Goal: Navigation & Orientation: Find specific page/section

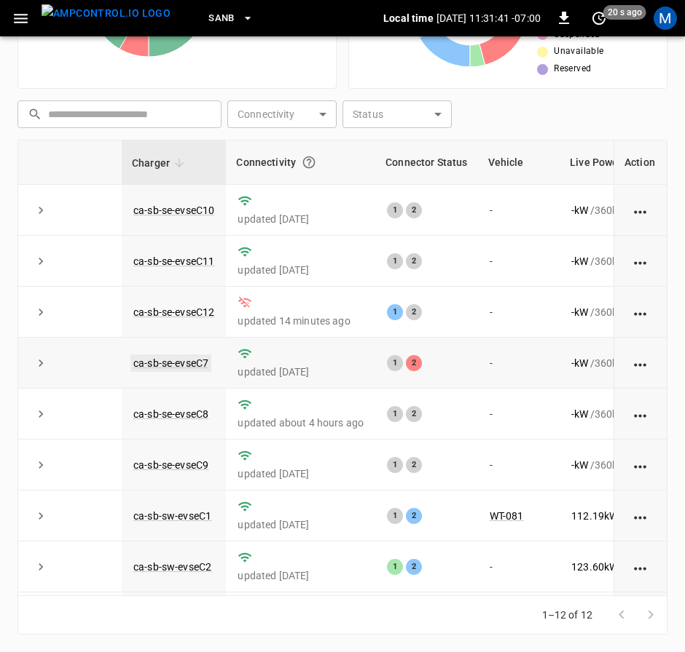
click at [190, 371] on link "ca-sb-se-evseC7" at bounding box center [170, 363] width 81 height 17
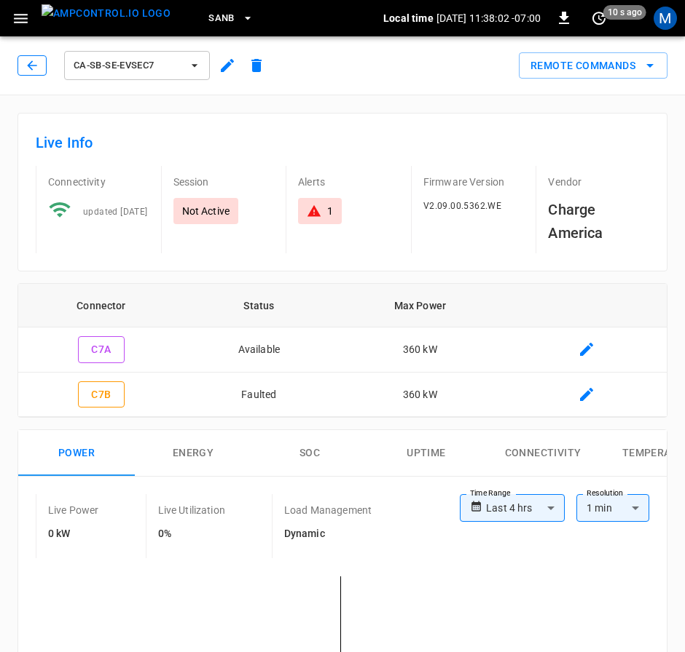
click at [31, 69] on icon "button" at bounding box center [32, 65] width 15 height 15
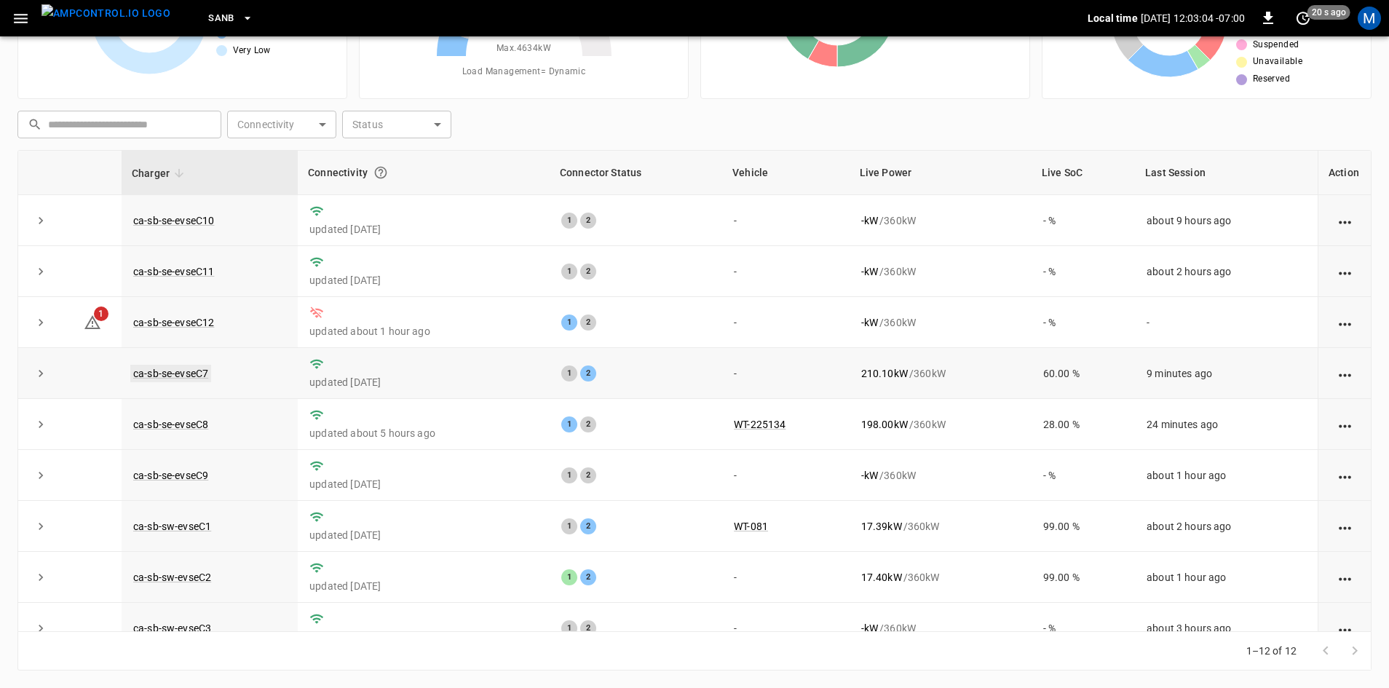
click at [154, 378] on link "ca-sb-se-evseC7" at bounding box center [170, 373] width 81 height 17
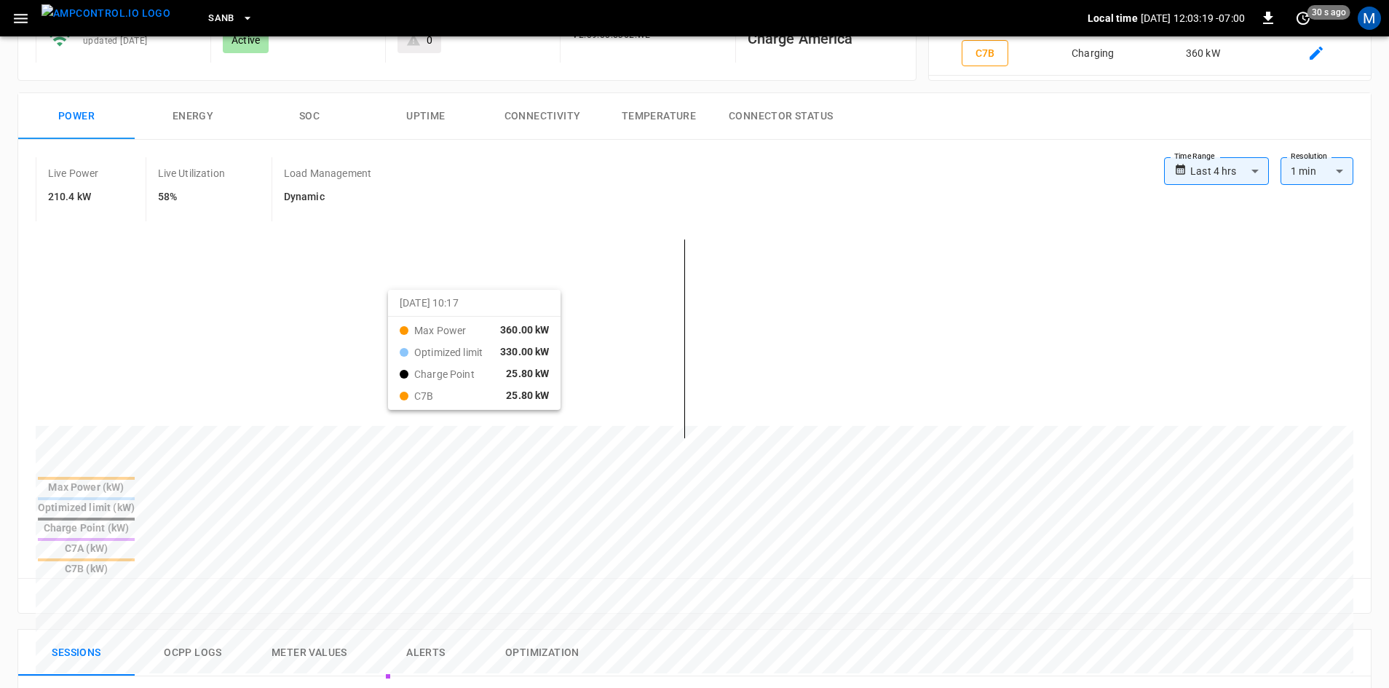
scroll to position [13, 0]
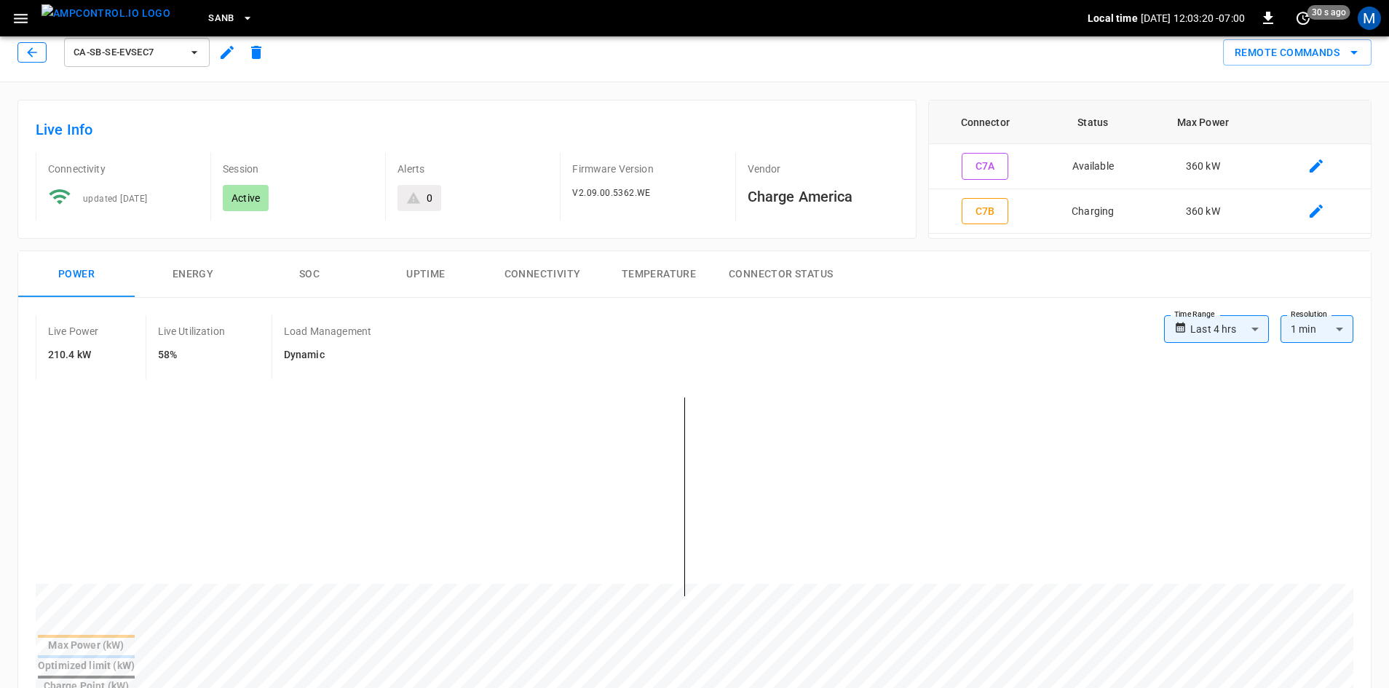
click at [30, 47] on icon "button" at bounding box center [32, 52] width 15 height 15
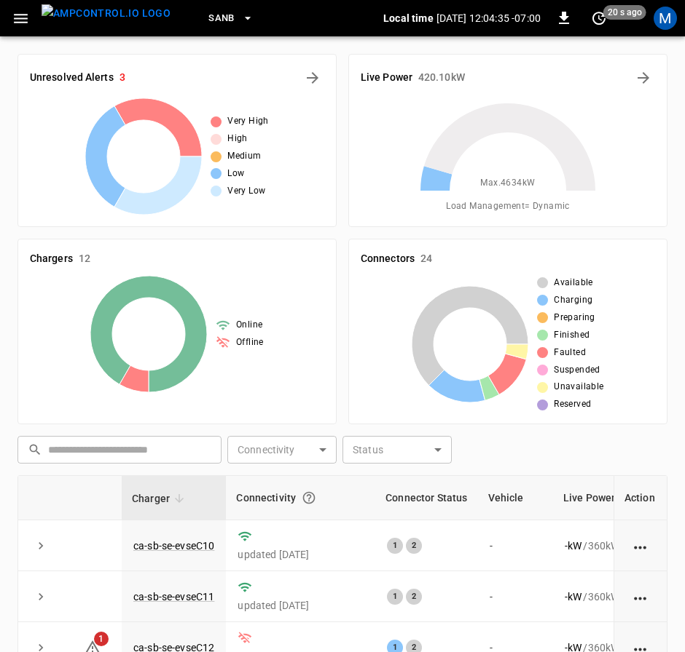
click at [369, 521] on td "updated [DATE]" at bounding box center [300, 546] width 149 height 51
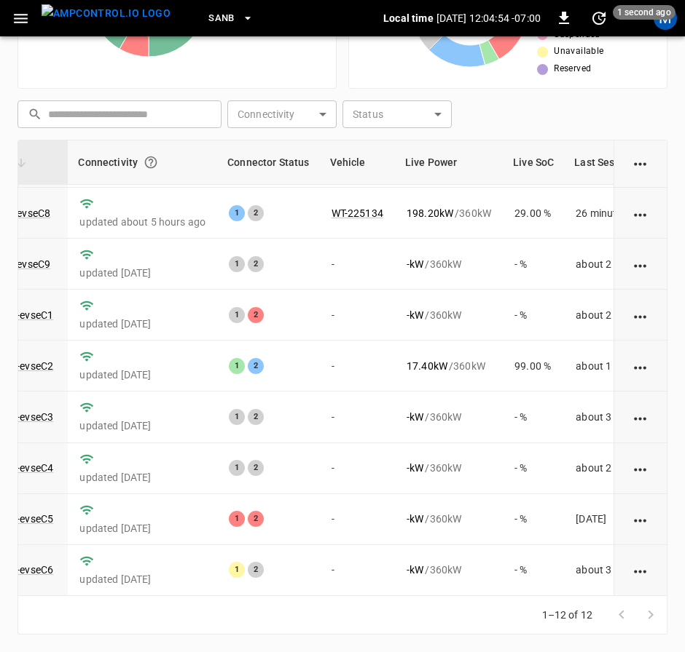
scroll to position [218, 164]
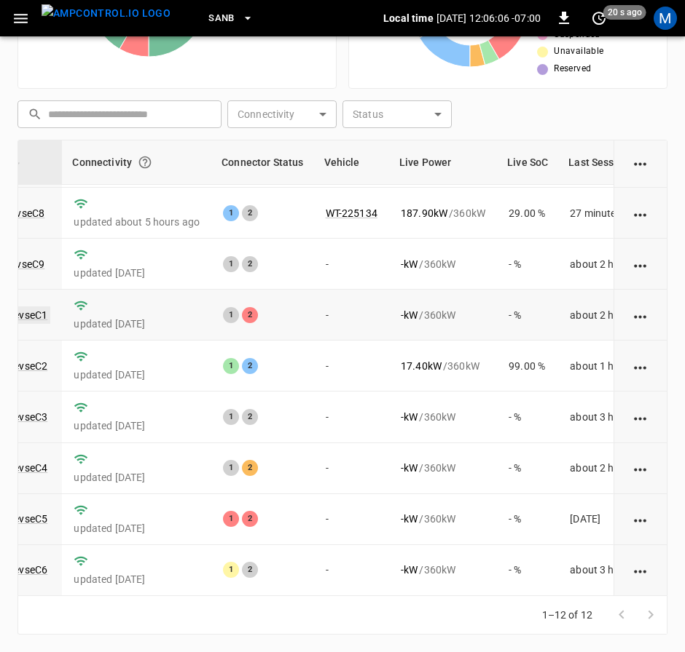
click at [37, 307] on link "ca-sb-sw-evseC1" at bounding box center [9, 315] width 84 height 17
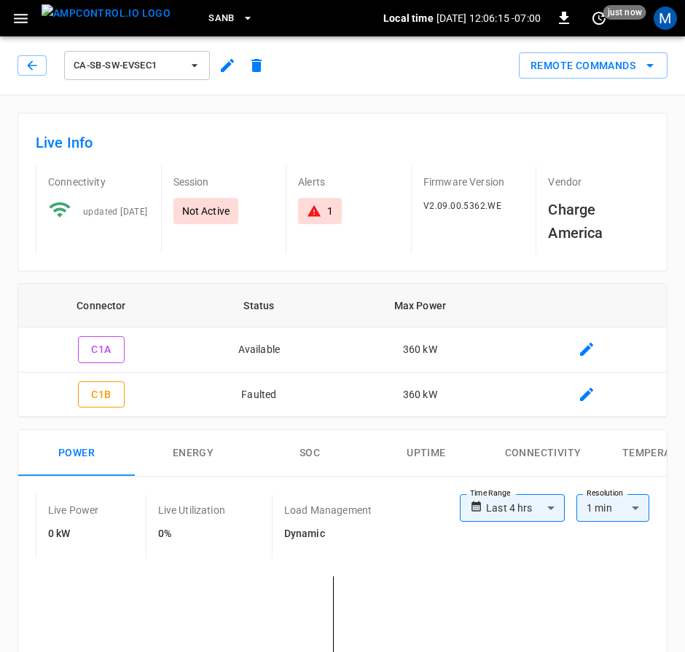
click at [23, 54] on div "ca-sb-sw-evseC1" at bounding box center [143, 65] width 253 height 35
click at [28, 65] on icon "button" at bounding box center [32, 65] width 15 height 15
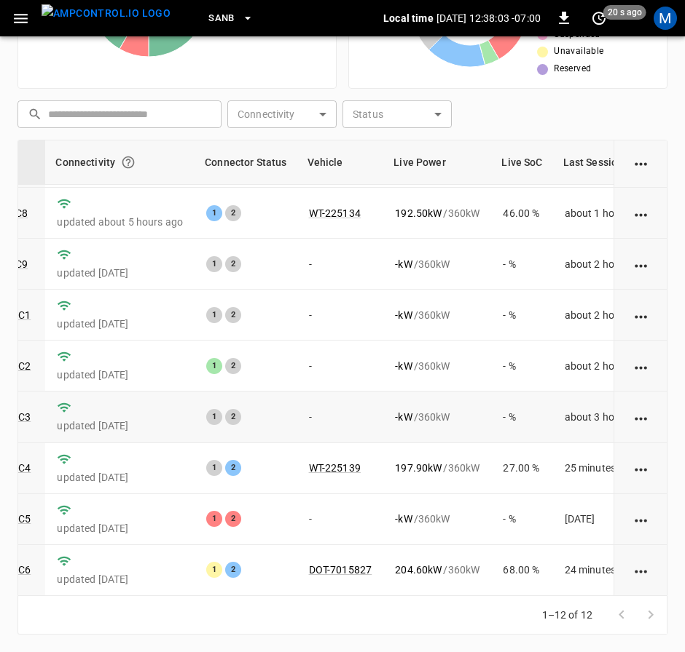
scroll to position [0, 181]
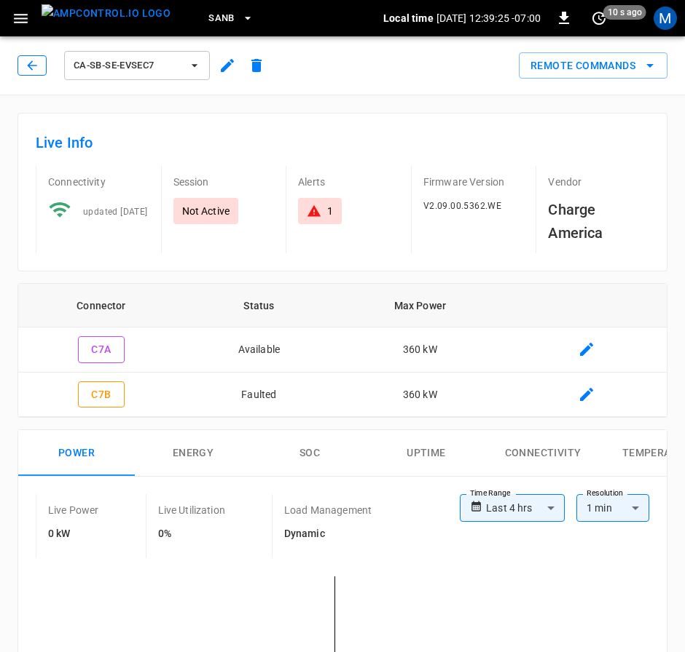
click at [28, 68] on icon "button" at bounding box center [32, 65] width 15 height 15
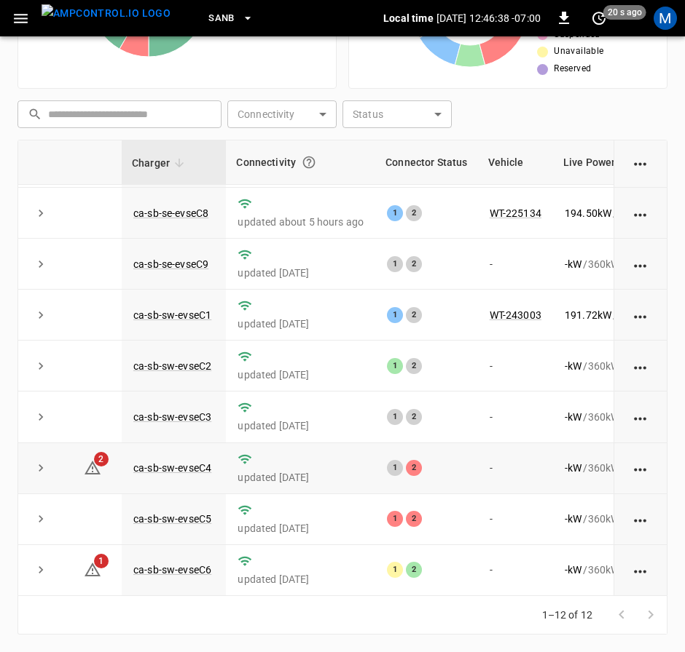
scroll to position [218, 0]
click at [197, 460] on link "ca-sb-sw-evseC4" at bounding box center [172, 468] width 84 height 17
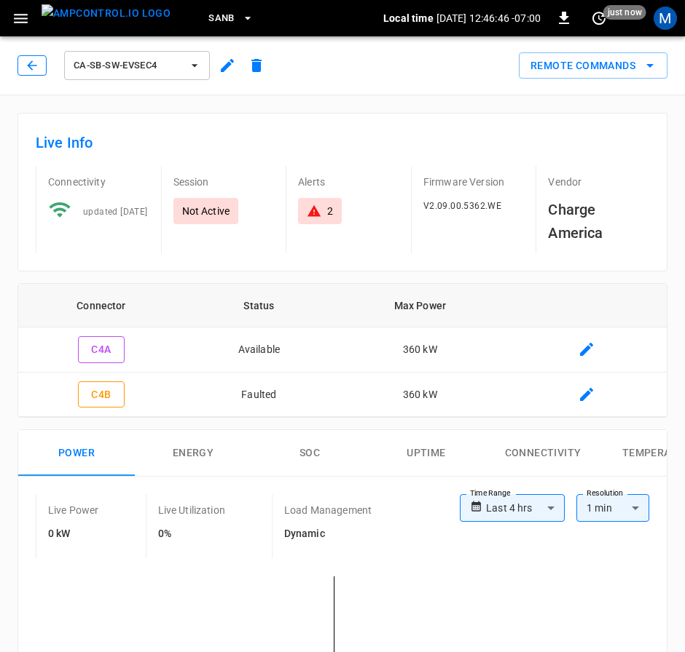
click at [30, 64] on icon "button" at bounding box center [32, 65] width 15 height 15
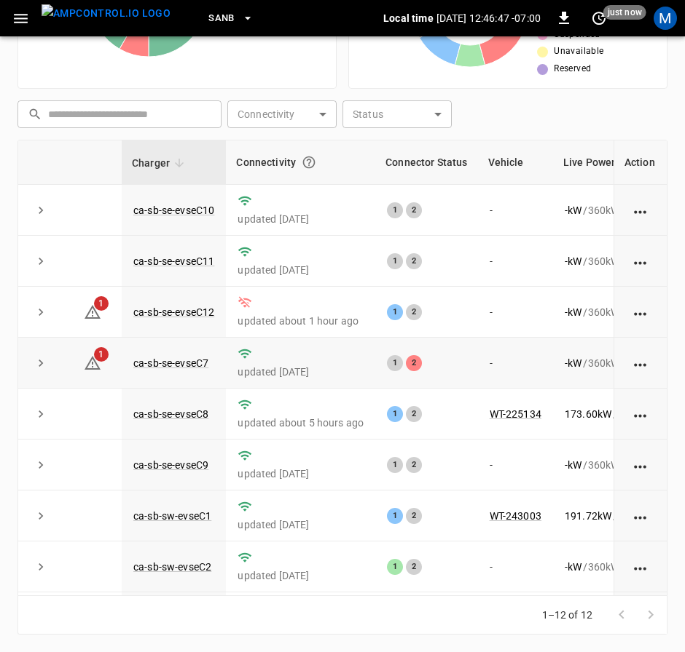
click at [189, 354] on td "ca-sb-se-evseC7" at bounding box center [174, 363] width 104 height 51
click at [190, 363] on link "ca-sb-se-evseC7" at bounding box center [170, 363] width 81 height 17
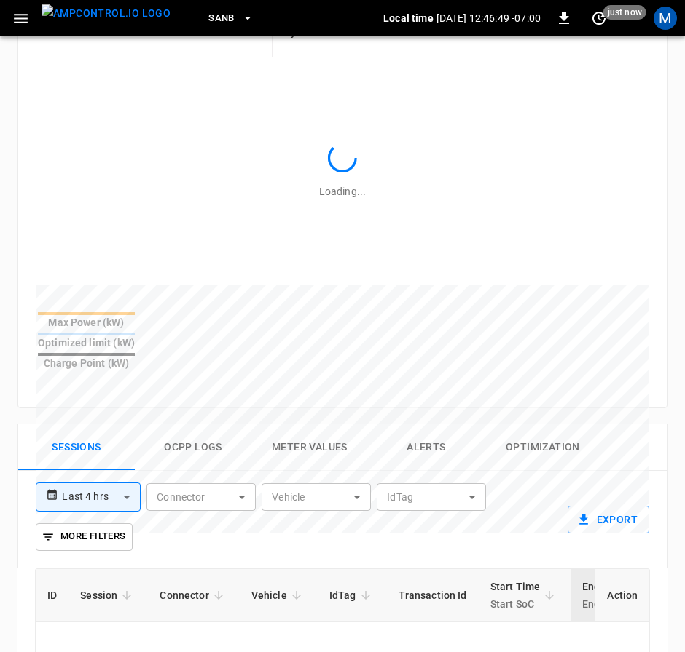
scroll to position [902, 0]
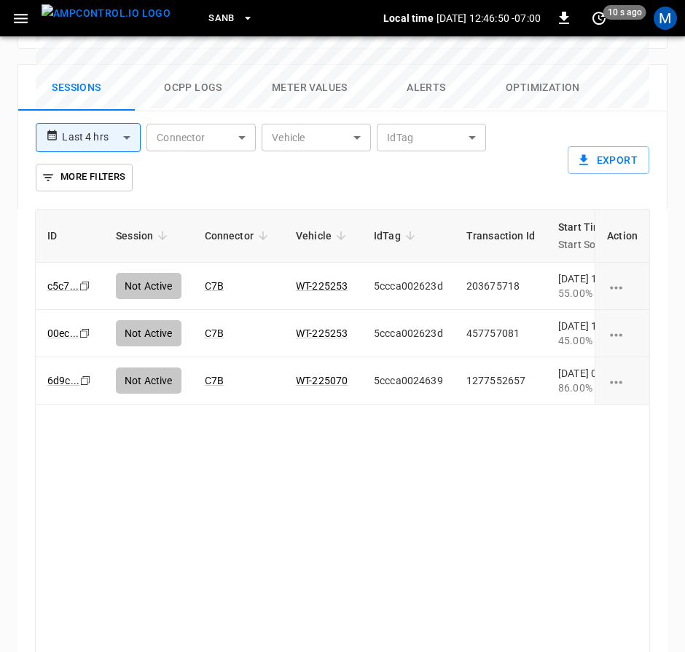
drag, startPoint x: 334, startPoint y: 585, endPoint x: 420, endPoint y: 578, distance: 86.2
click at [420, 578] on div "ID Session Connector Vehicle IdTag Transaction Id Start Time Start SoC End Time…" at bounding box center [342, 437] width 615 height 457
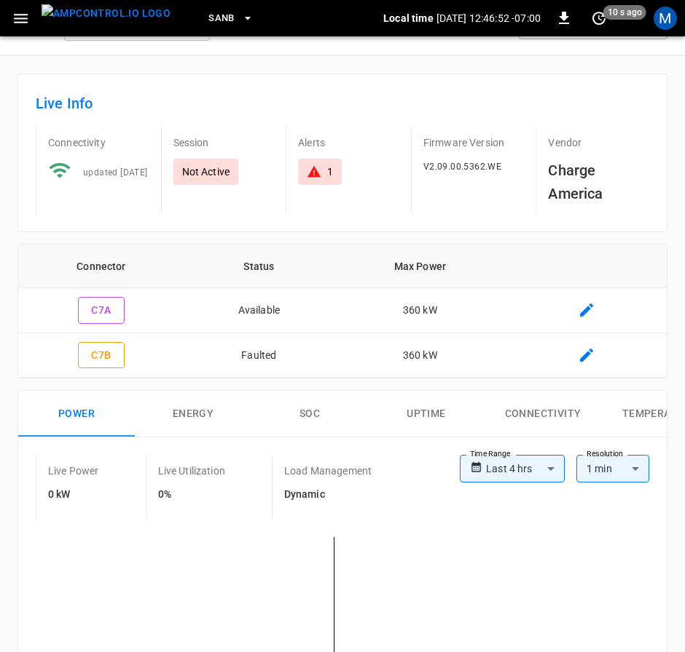
scroll to position [0, 0]
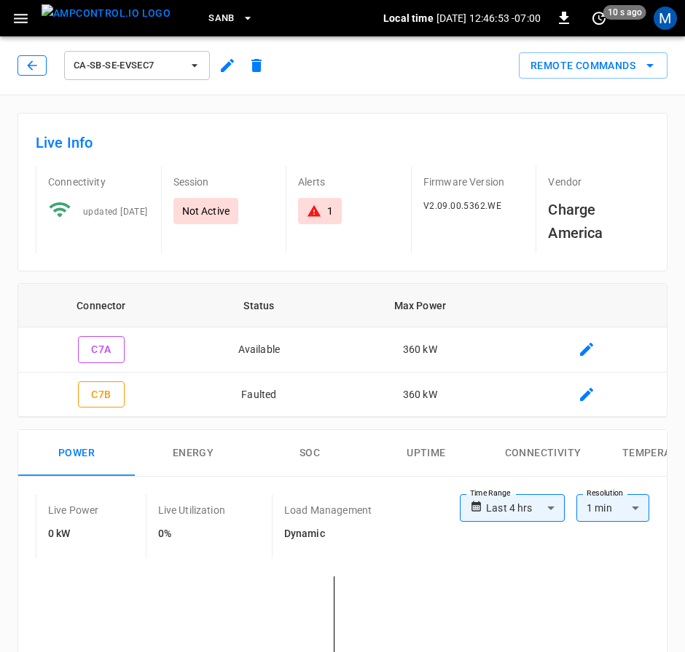
click at [27, 57] on button "button" at bounding box center [31, 65] width 29 height 20
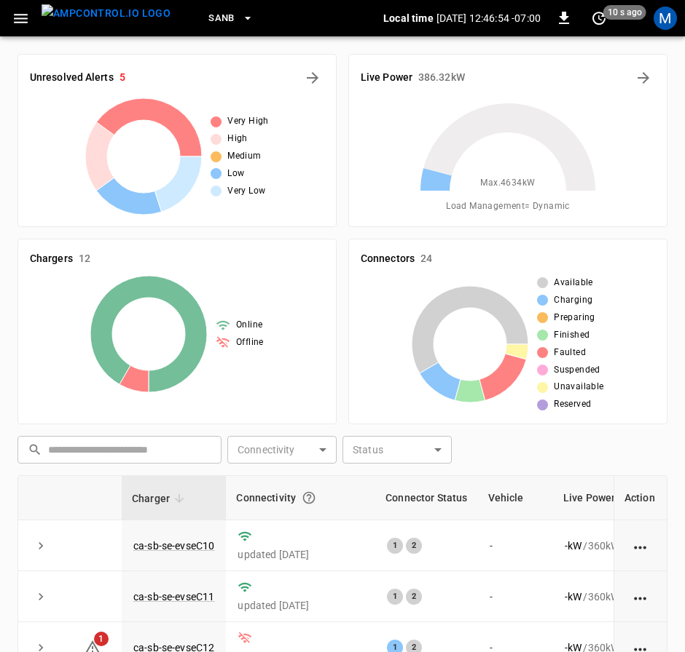
scroll to position [336, 0]
